Goal: Information Seeking & Learning: Learn about a topic

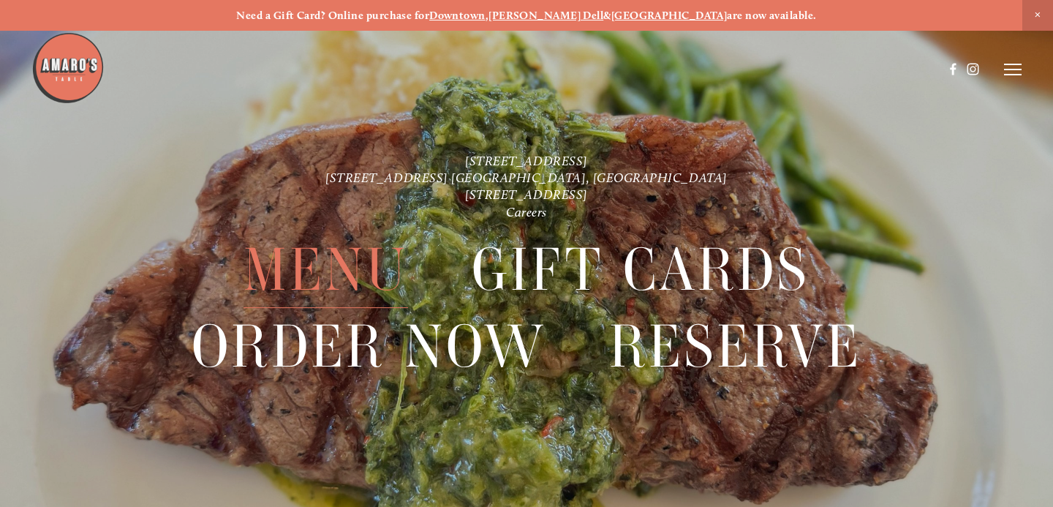
click at [336, 293] on span "Menu" at bounding box center [326, 270] width 165 height 76
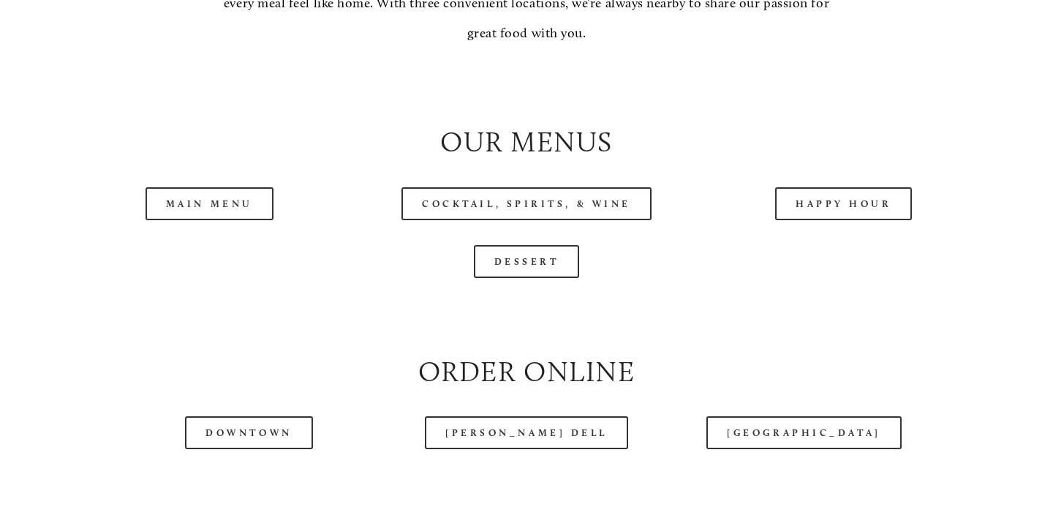
scroll to position [1414, 0]
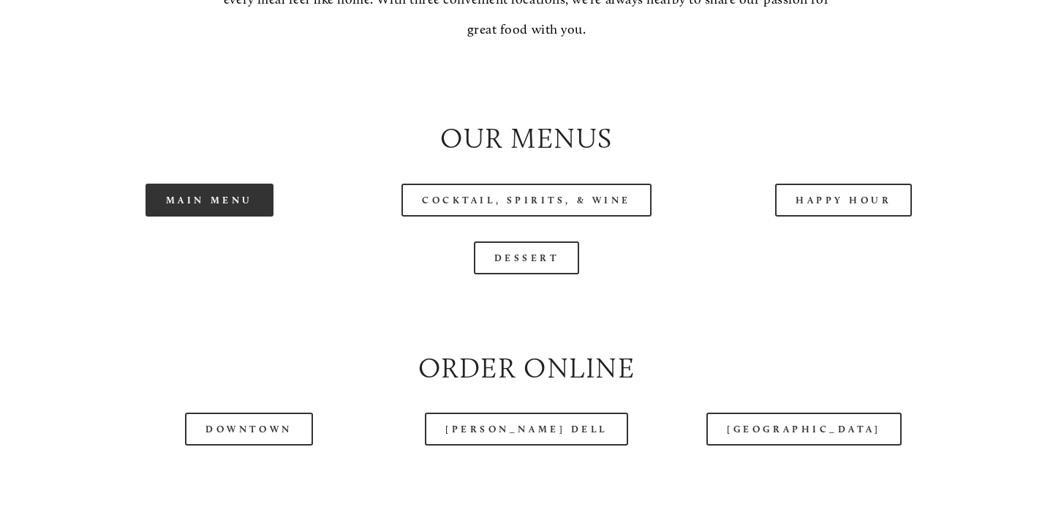
click at [241, 205] on link "Main Menu" at bounding box center [210, 200] width 128 height 33
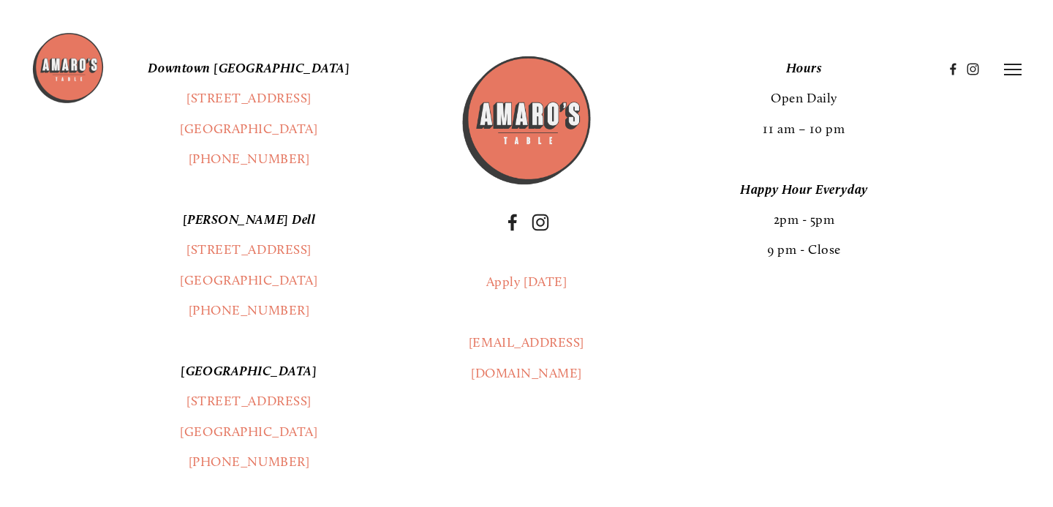
scroll to position [2582, 0]
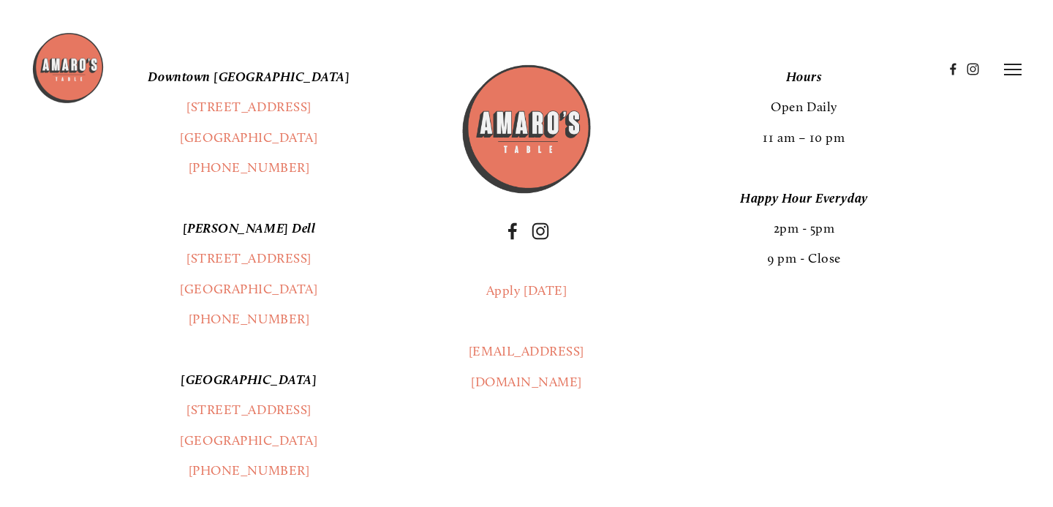
drag, startPoint x: 327, startPoint y: 141, endPoint x: 261, endPoint y: 104, distance: 75.7
click at [385, 160] on p "[GEOGRAPHIC_DATA] [STREET_ADDRESS] (360) 718-2942" at bounding box center [249, 122] width 372 height 121
drag, startPoint x: 323, startPoint y: 135, endPoint x: 191, endPoint y: 115, distance: 134.0
click at [191, 115] on header "Menu Order Now Visit Gallery 0" at bounding box center [526, 69] width 990 height 138
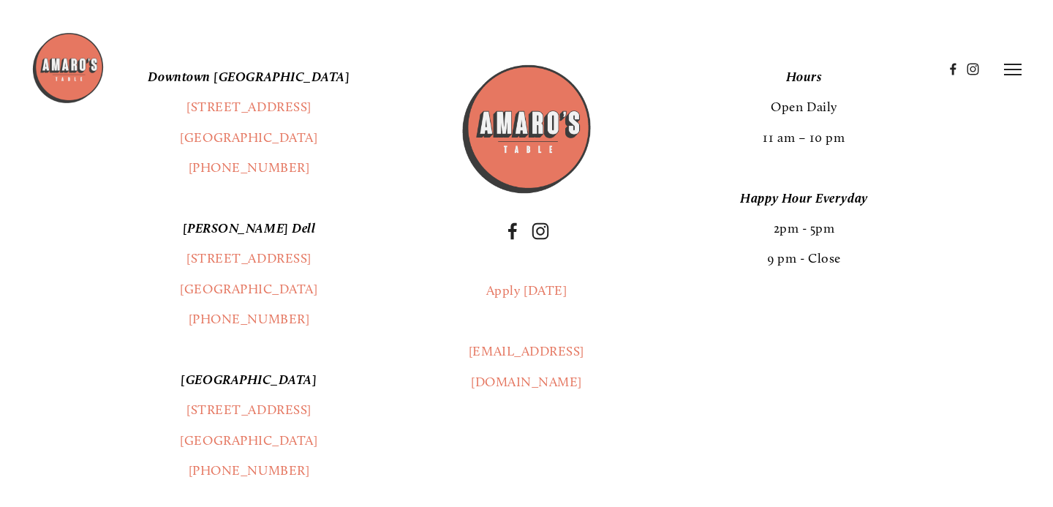
click at [204, 113] on header "Menu Order Now Visit Gallery 0" at bounding box center [526, 69] width 990 height 138
click at [222, 110] on header "Menu Order Now Visit Gallery 0" at bounding box center [526, 69] width 990 height 138
click at [231, 77] on div at bounding box center [487, 68] width 912 height 75
